Goal: Information Seeking & Learning: Learn about a topic

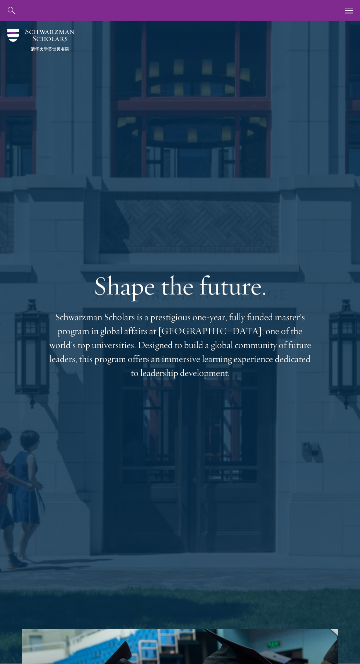
click at [359, 14] on button "button" at bounding box center [349, 10] width 21 height 21
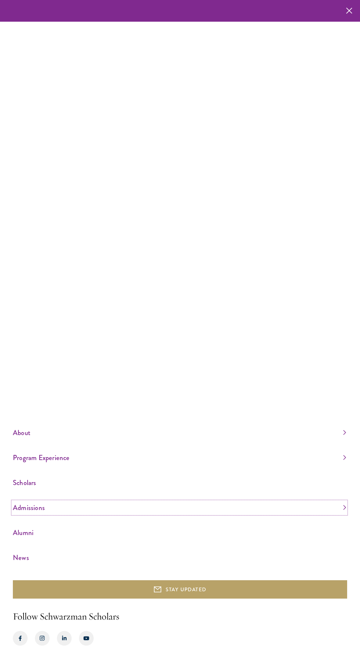
click at [42, 514] on link "Admissions" at bounding box center [179, 508] width 333 height 12
click at [85, 495] on li "Application Instructions" at bounding box center [179, 490] width 333 height 9
click at [349, 11] on use "button" at bounding box center [349, 10] width 11 height 11
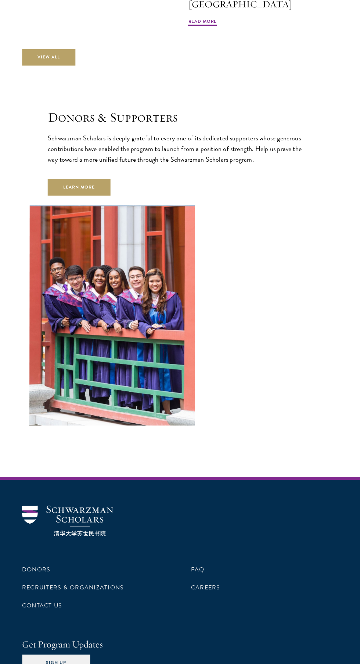
scroll to position [2375, 0]
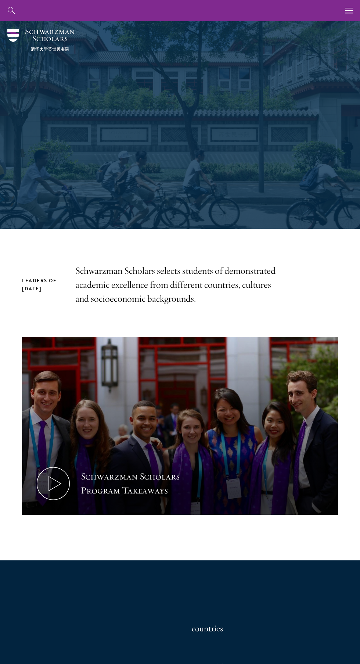
scroll to position [395, 0]
